Goal: Find specific page/section: Find specific page/section

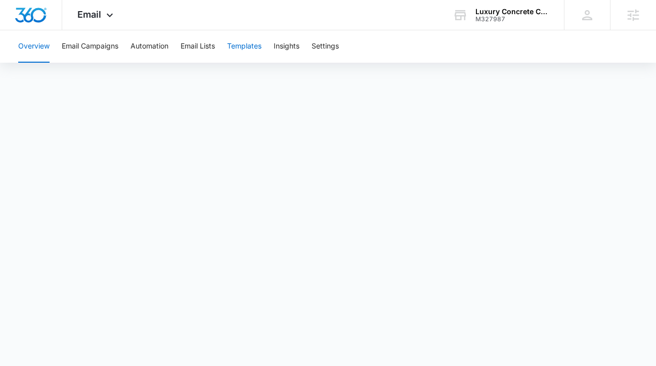
click at [243, 39] on button "Templates" at bounding box center [244, 46] width 34 height 32
click at [103, 51] on button "Email Campaigns" at bounding box center [90, 46] width 57 height 32
click at [99, 9] on span "Email" at bounding box center [89, 14] width 24 height 11
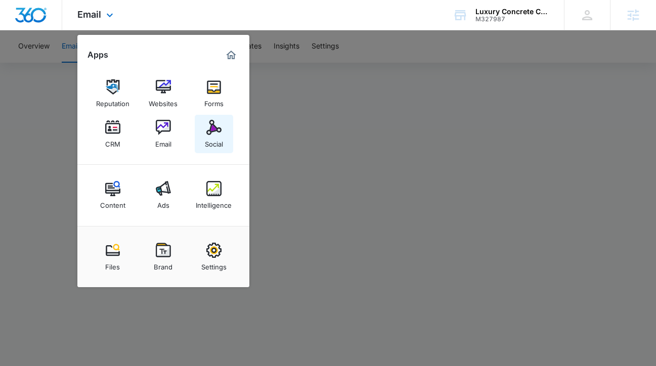
click at [212, 139] on div "Social" at bounding box center [214, 141] width 18 height 13
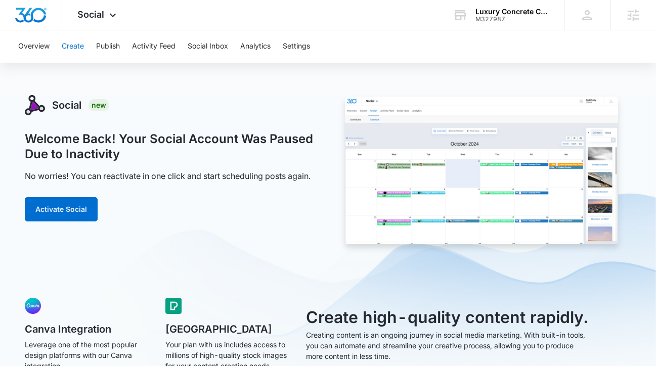
click at [80, 47] on button "Create" at bounding box center [73, 46] width 22 height 32
click at [71, 218] on button "Activate Social" at bounding box center [61, 209] width 73 height 24
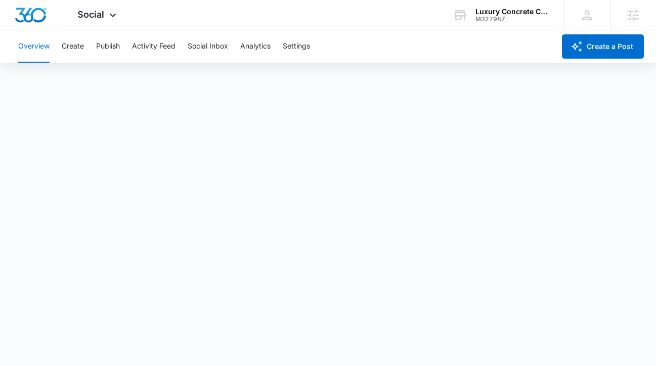
scroll to position [3, 0]
